Goal: Task Accomplishment & Management: Use online tool/utility

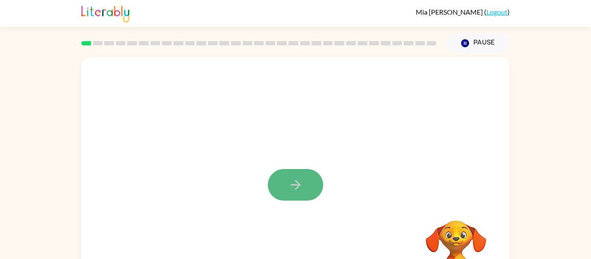
click at [289, 188] on icon "button" at bounding box center [295, 184] width 15 height 15
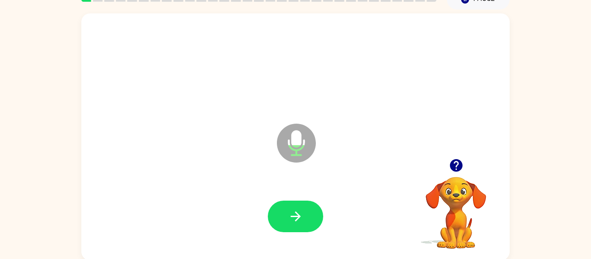
scroll to position [45, 0]
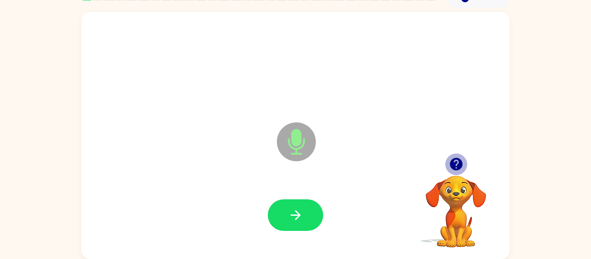
click at [458, 170] on icon "button" at bounding box center [455, 164] width 13 height 13
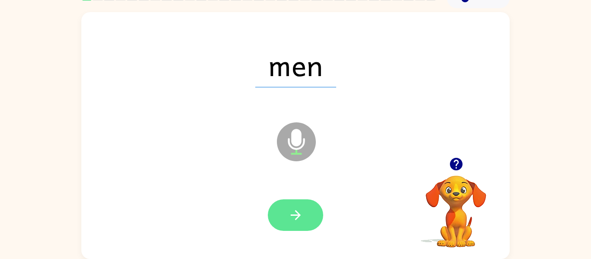
click at [304, 210] on button "button" at bounding box center [295, 215] width 55 height 32
click at [297, 211] on icon "button" at bounding box center [295, 215] width 15 height 15
click at [293, 215] on icon "button" at bounding box center [295, 215] width 10 height 10
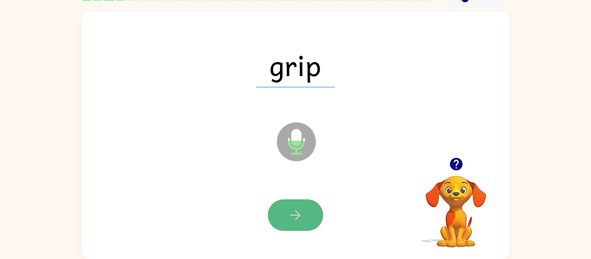
click at [292, 216] on icon "button" at bounding box center [295, 215] width 15 height 15
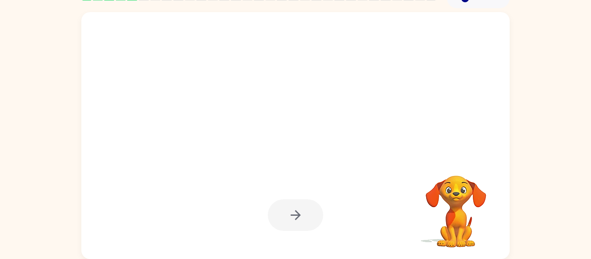
scroll to position [28, 0]
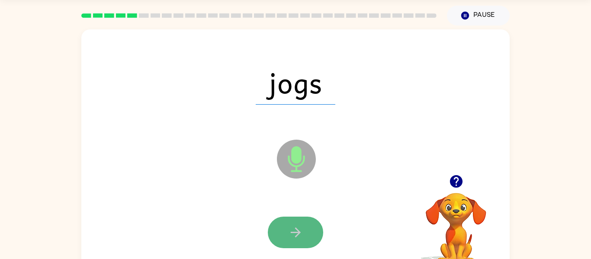
click at [294, 235] on icon "button" at bounding box center [295, 232] width 15 height 15
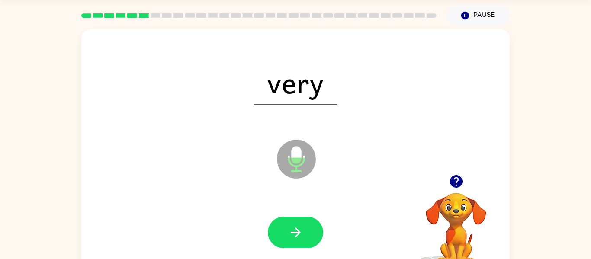
click at [294, 235] on icon "button" at bounding box center [295, 232] width 15 height 15
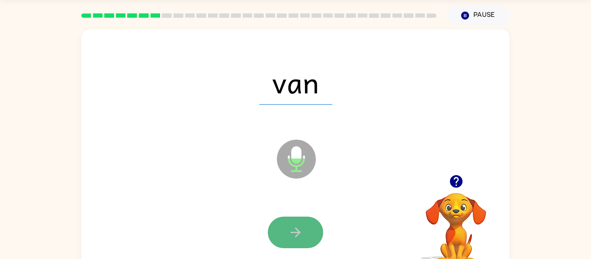
click at [294, 228] on icon "button" at bounding box center [295, 232] width 15 height 15
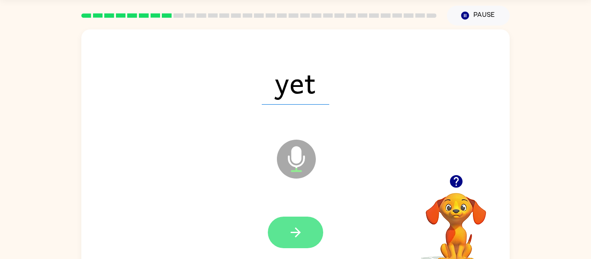
click at [316, 236] on button "button" at bounding box center [295, 233] width 55 height 32
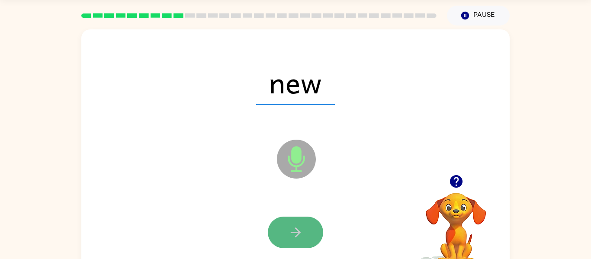
click at [303, 231] on button "button" at bounding box center [295, 233] width 55 height 32
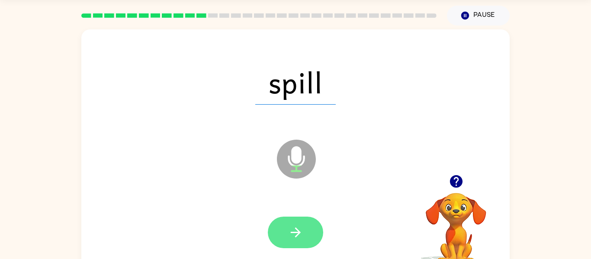
click at [309, 233] on button "button" at bounding box center [295, 233] width 55 height 32
click at [316, 226] on button "button" at bounding box center [295, 233] width 55 height 32
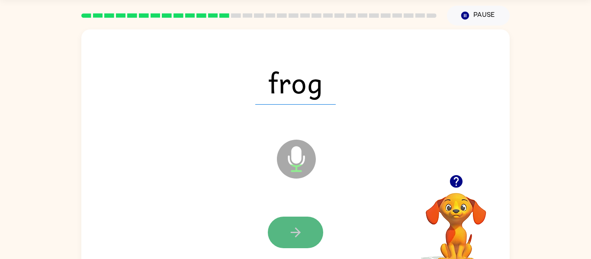
click at [306, 236] on button "button" at bounding box center [295, 233] width 55 height 32
click at [304, 236] on button "button" at bounding box center [295, 233] width 55 height 32
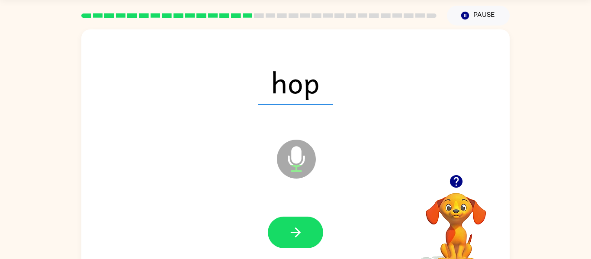
click at [304, 236] on button "button" at bounding box center [295, 233] width 55 height 32
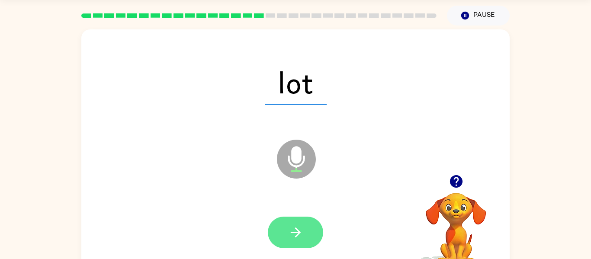
click at [303, 243] on button "button" at bounding box center [295, 233] width 55 height 32
click at [301, 241] on button "button" at bounding box center [295, 233] width 55 height 32
click at [310, 221] on button "button" at bounding box center [295, 233] width 55 height 32
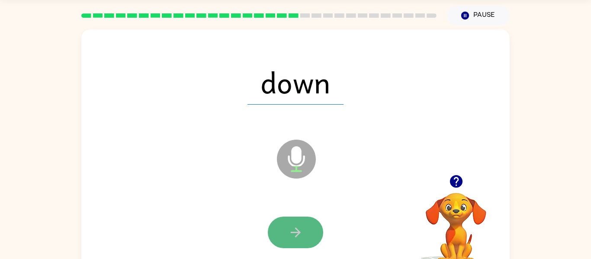
click at [301, 235] on icon "button" at bounding box center [295, 232] width 15 height 15
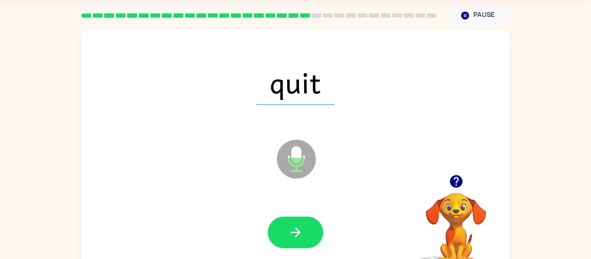
click at [301, 235] on icon "button" at bounding box center [295, 232] width 15 height 15
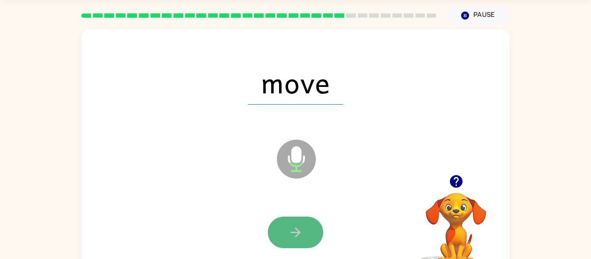
click at [284, 231] on button "button" at bounding box center [295, 233] width 55 height 32
click at [308, 231] on button "button" at bounding box center [295, 233] width 55 height 32
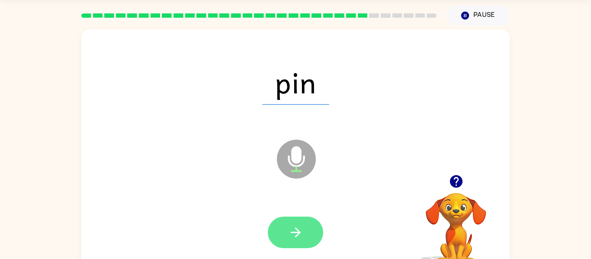
click at [308, 231] on button "button" at bounding box center [295, 233] width 55 height 32
click at [293, 228] on icon "button" at bounding box center [295, 232] width 15 height 15
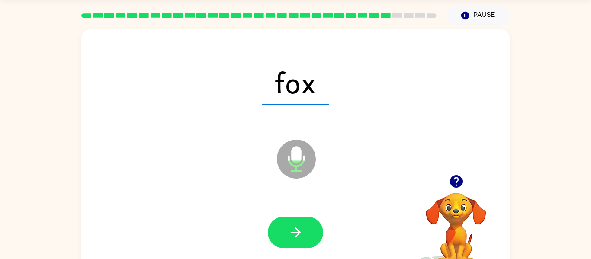
click at [293, 228] on icon "button" at bounding box center [295, 232] width 15 height 15
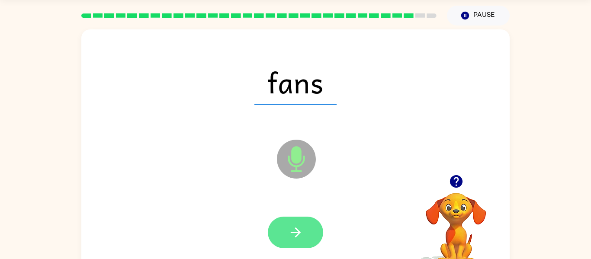
click at [305, 231] on button "button" at bounding box center [295, 233] width 55 height 32
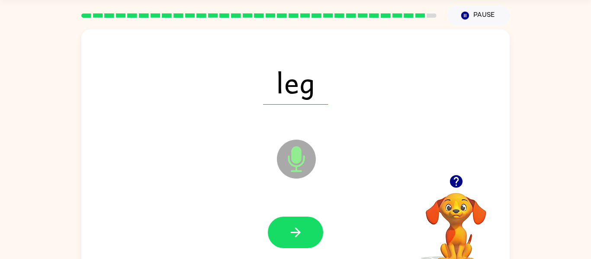
click at [305, 231] on button "button" at bounding box center [295, 233] width 55 height 32
